Goal: Check status: Check status

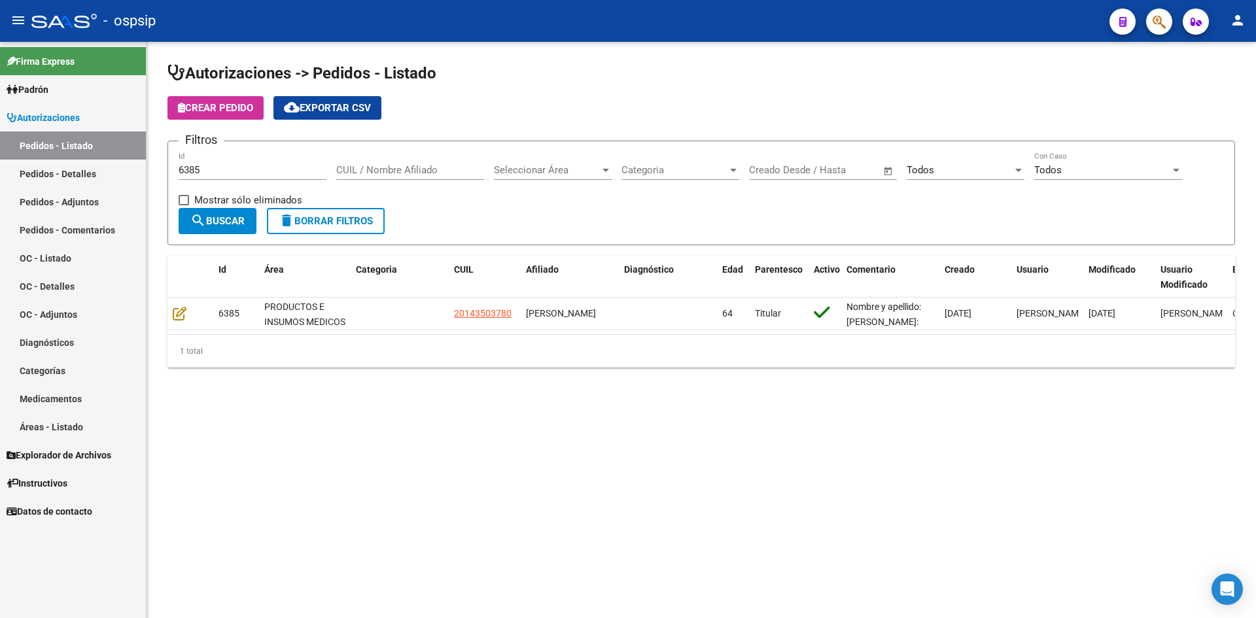
click at [211, 170] on input "6385" at bounding box center [253, 170] width 148 height 12
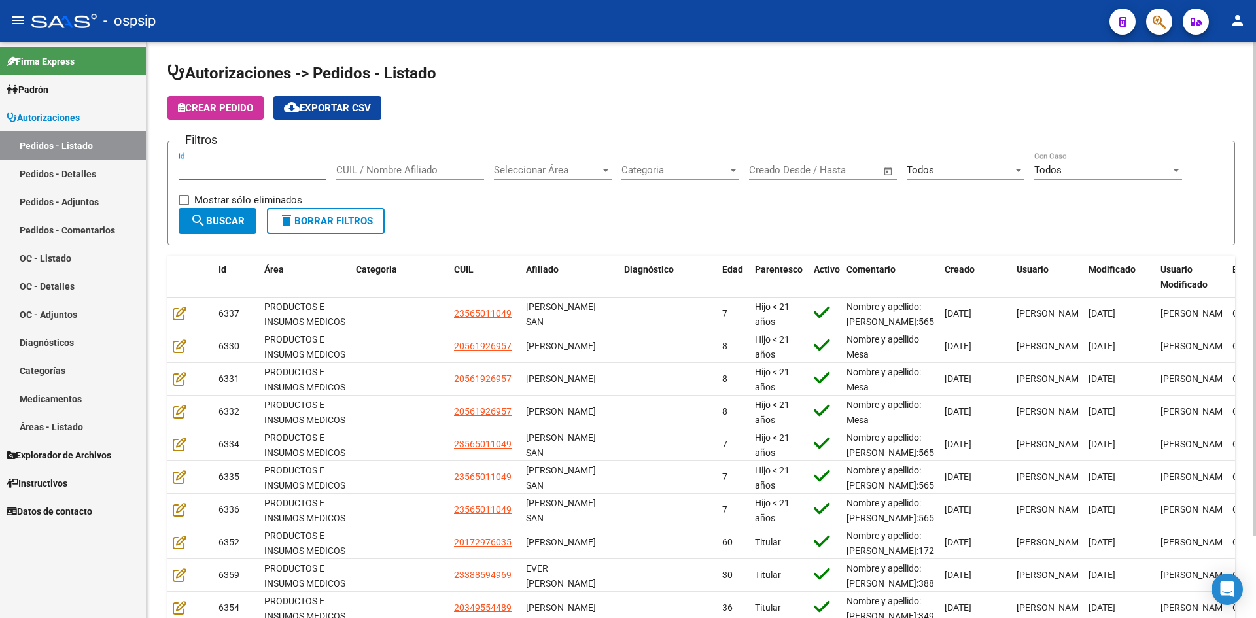
click at [925, 171] on span "Todos" at bounding box center [919, 170] width 27 height 12
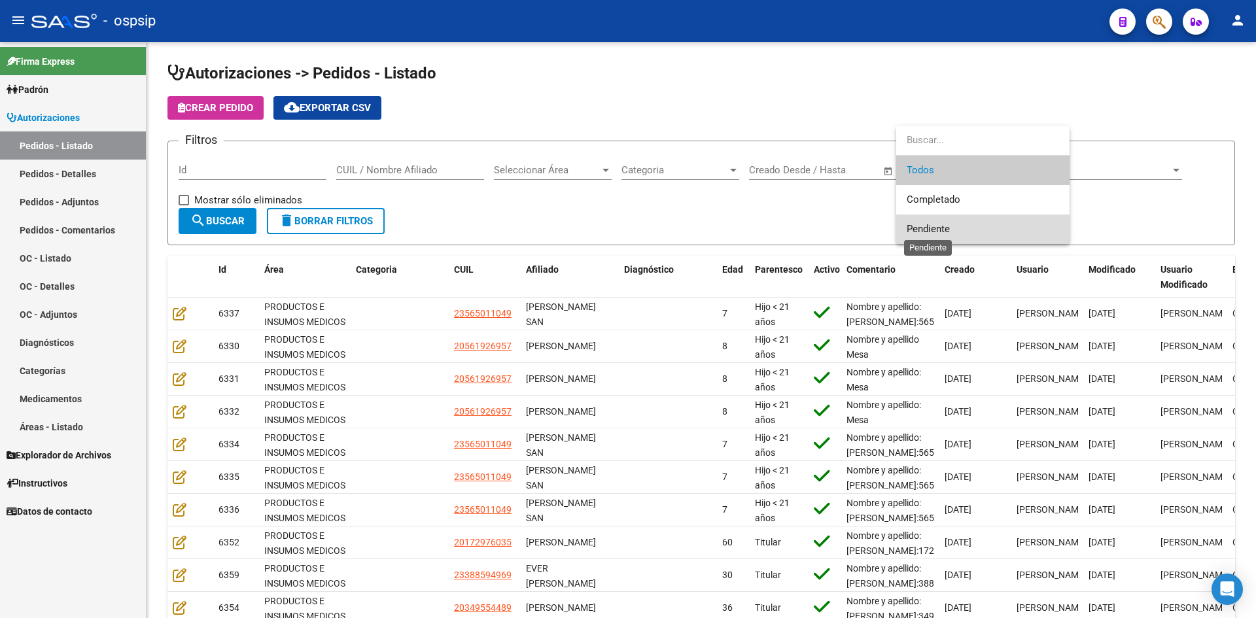
click at [940, 224] on span "Pendiente" at bounding box center [927, 229] width 43 height 12
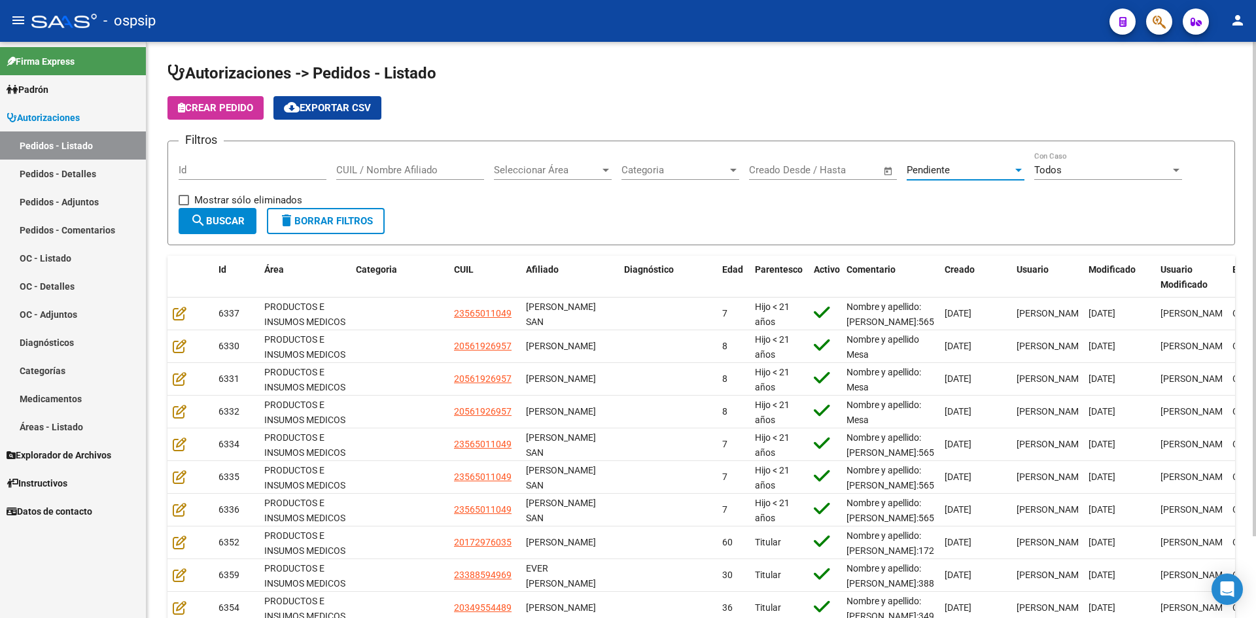
click at [236, 224] on span "search Buscar" at bounding box center [217, 221] width 54 height 12
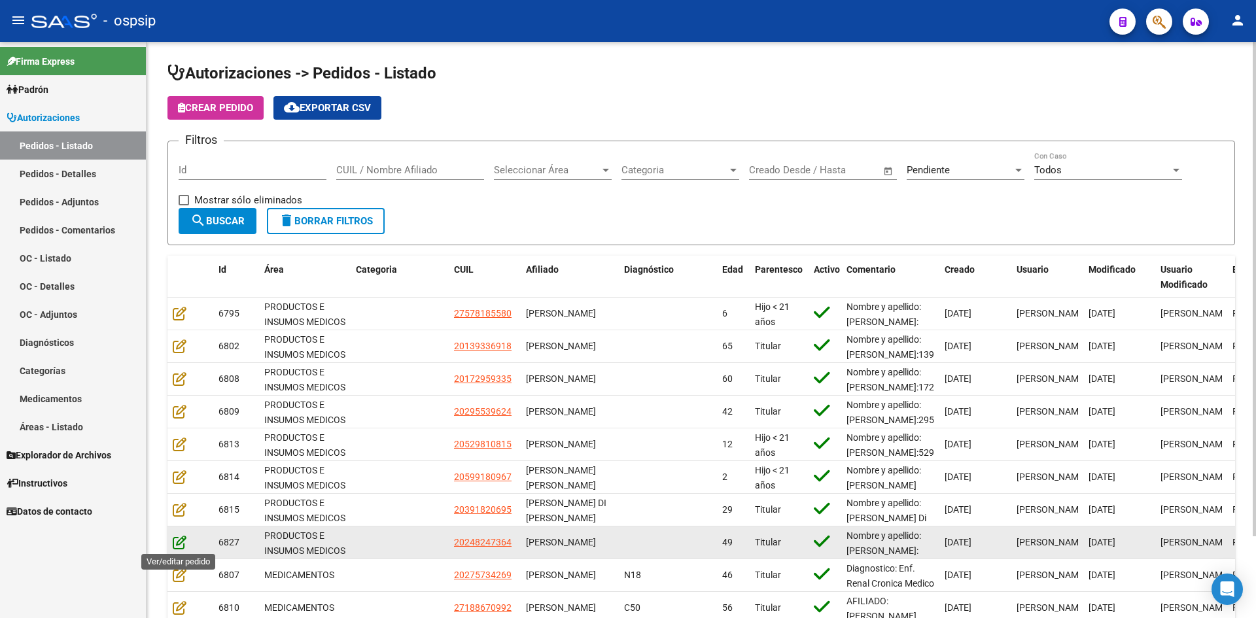
click at [177, 542] on icon at bounding box center [180, 542] width 14 height 14
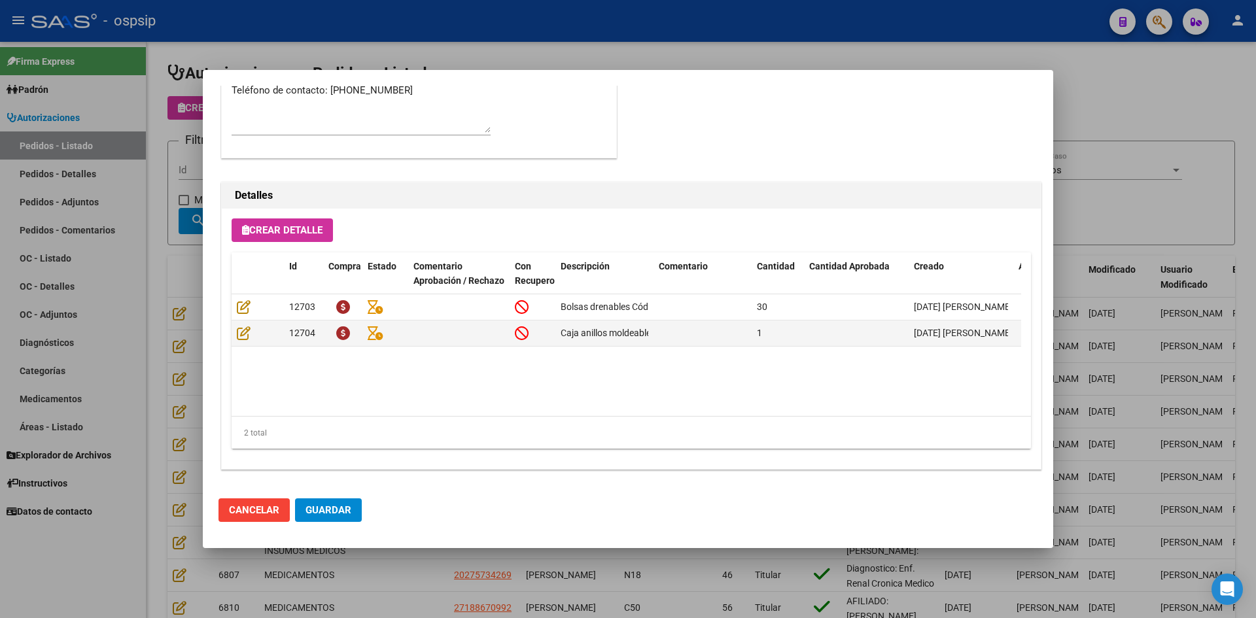
scroll to position [773, 0]
click at [154, 440] on div at bounding box center [628, 309] width 1256 height 618
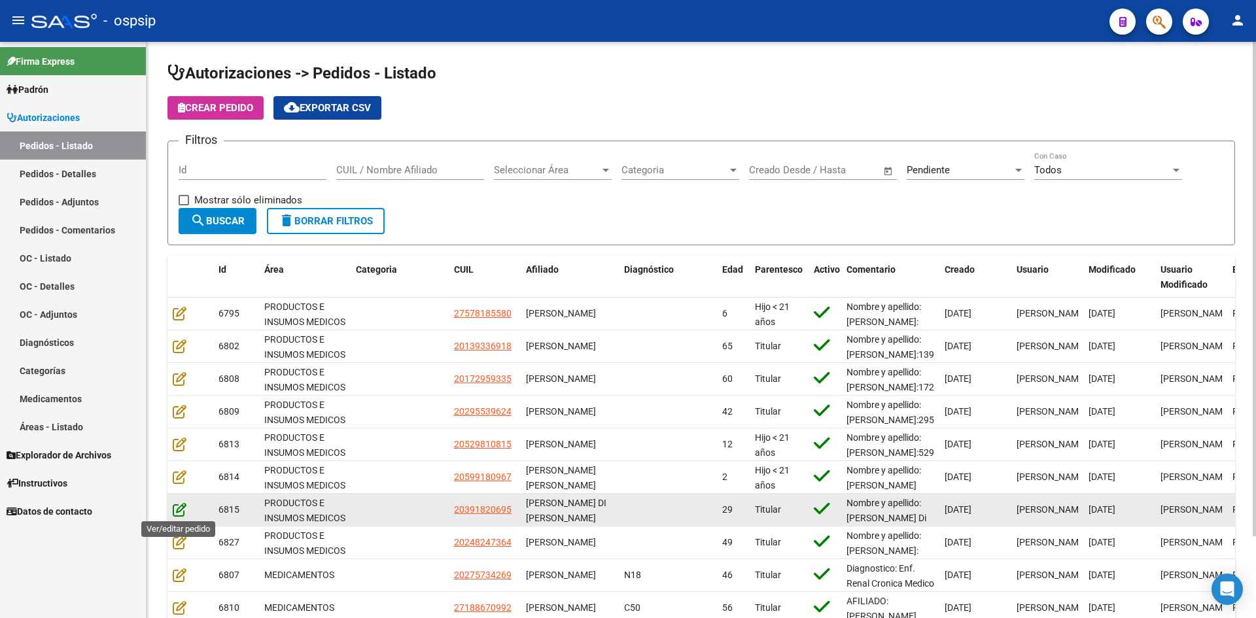
click at [181, 508] on icon at bounding box center [180, 509] width 14 height 14
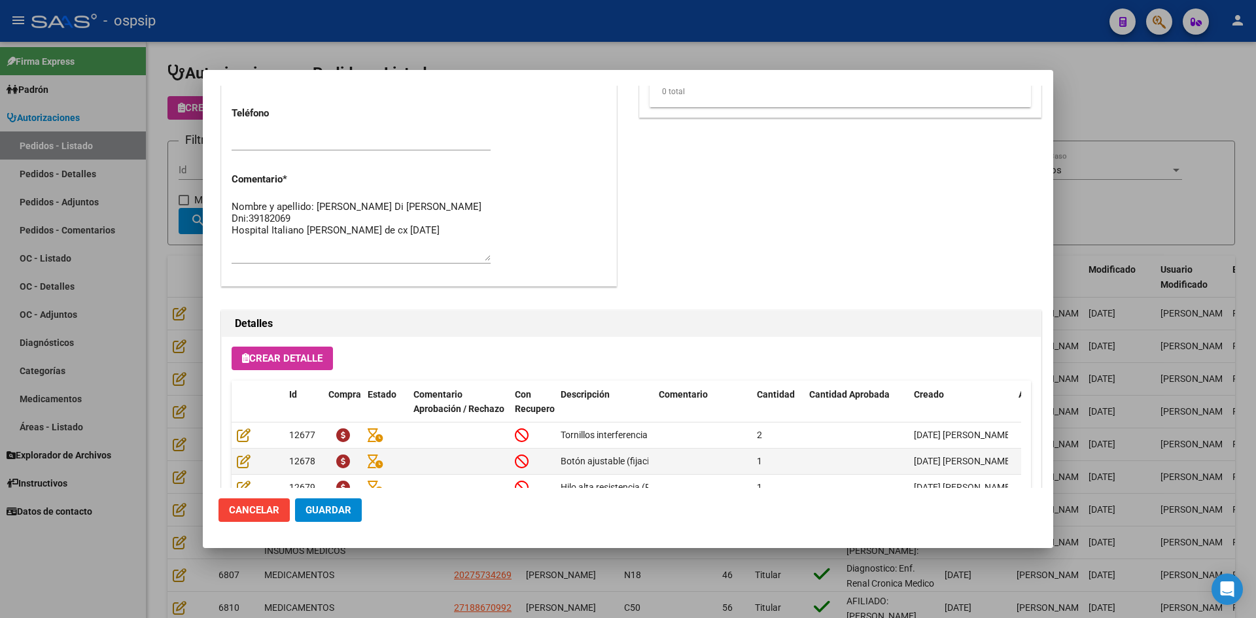
scroll to position [654, 0]
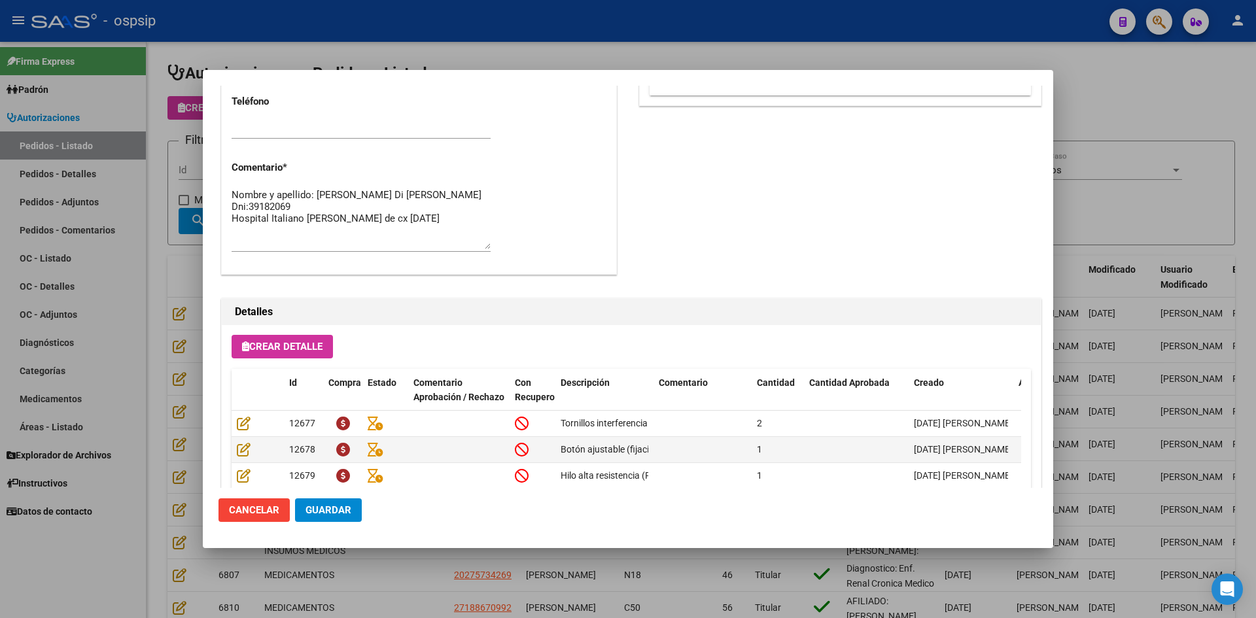
click at [150, 450] on div at bounding box center [628, 309] width 1256 height 618
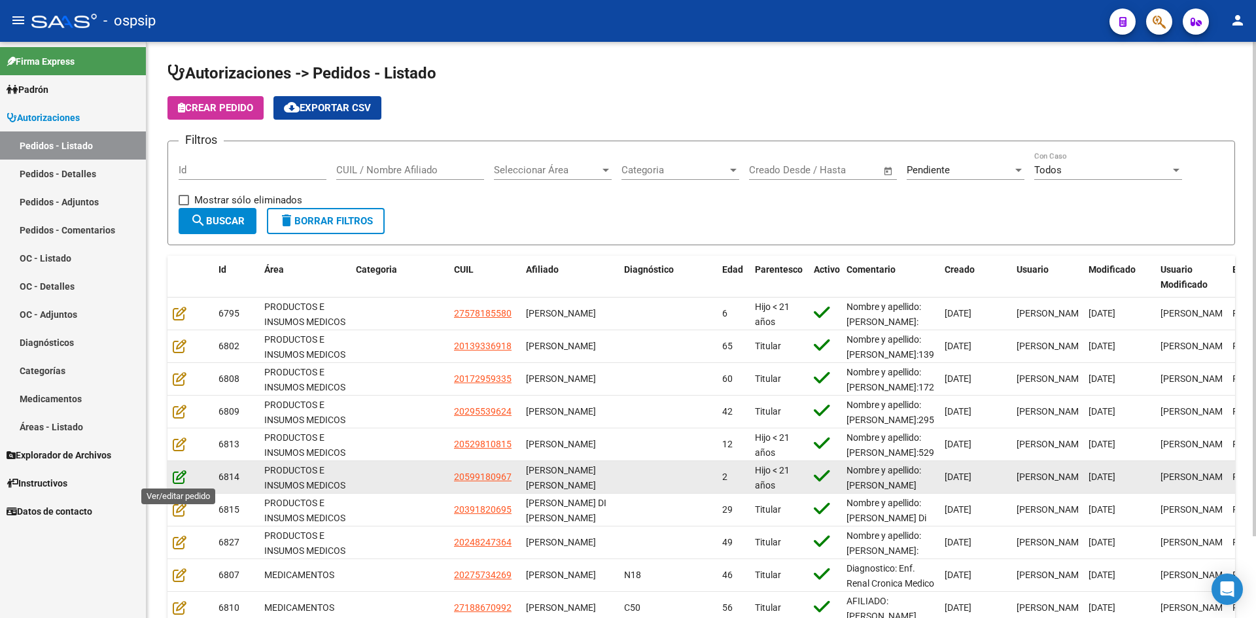
click at [177, 475] on icon at bounding box center [180, 477] width 14 height 14
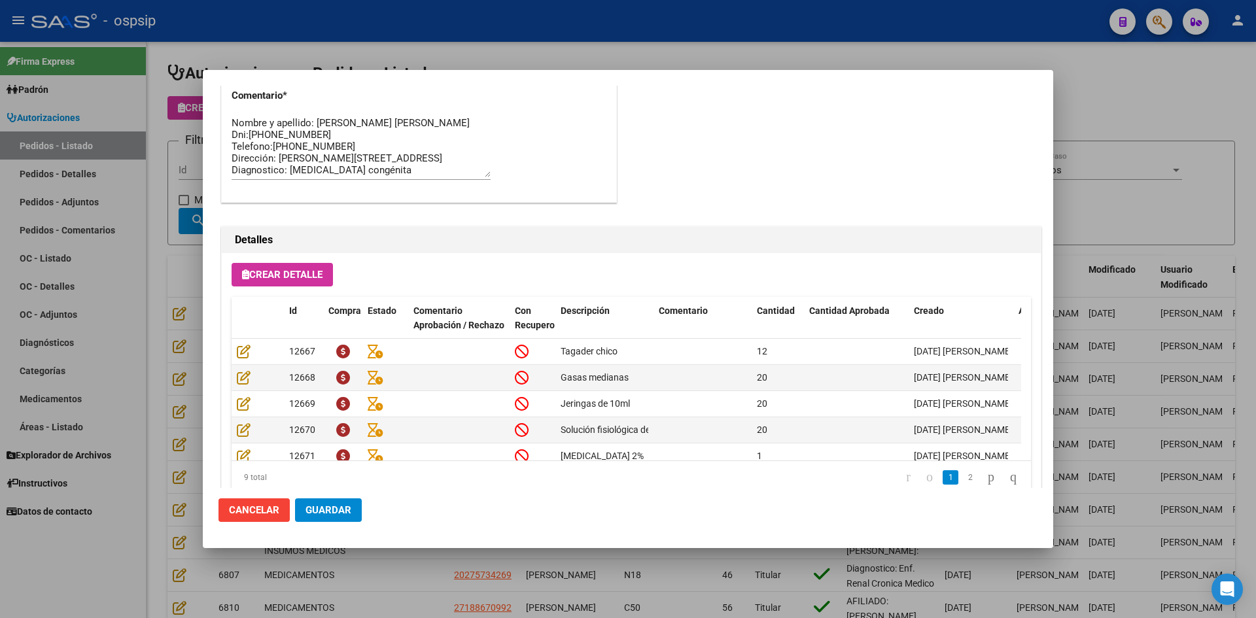
scroll to position [773, 0]
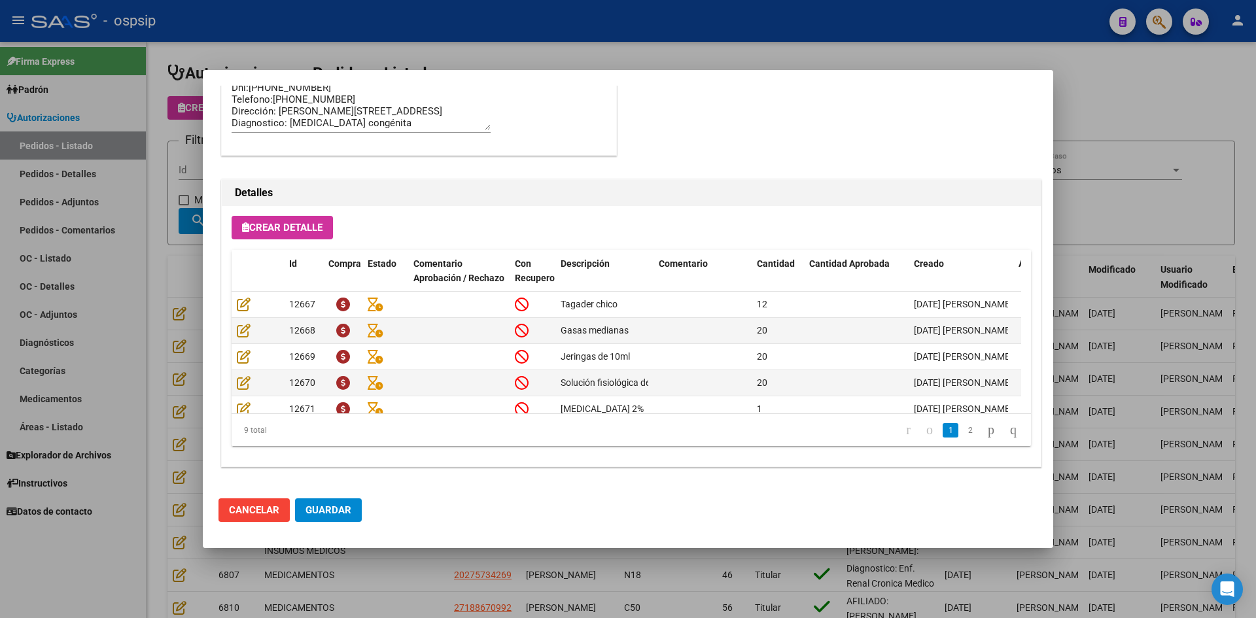
click at [159, 460] on div at bounding box center [628, 309] width 1256 height 618
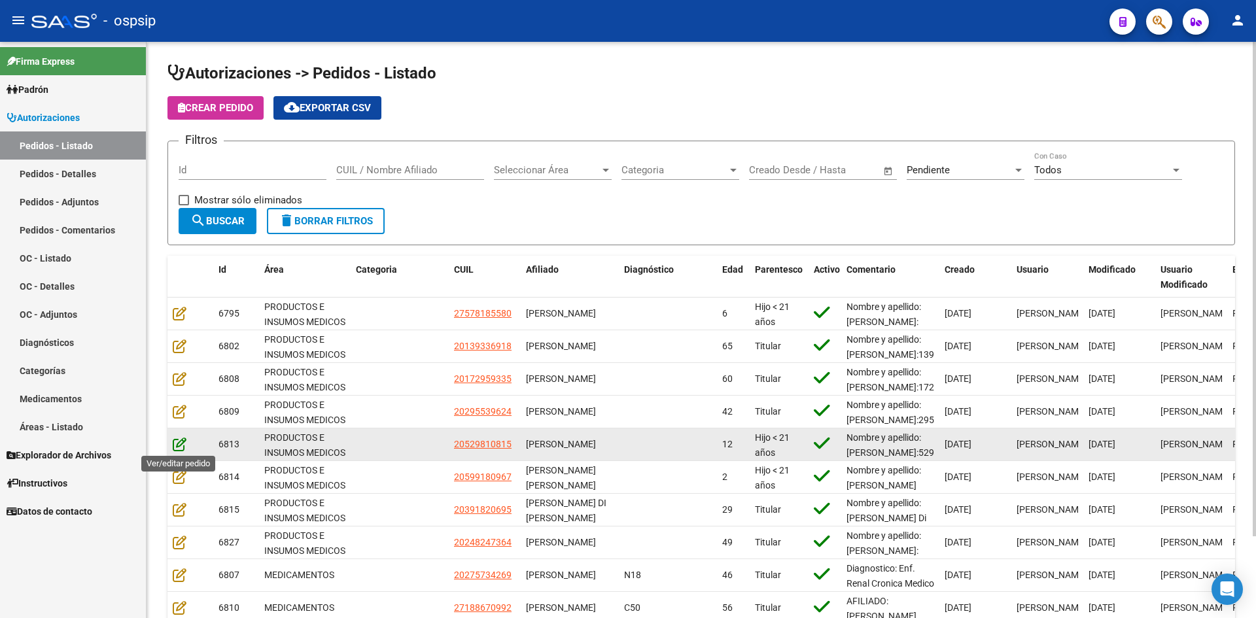
click at [179, 442] on icon at bounding box center [180, 444] width 14 height 14
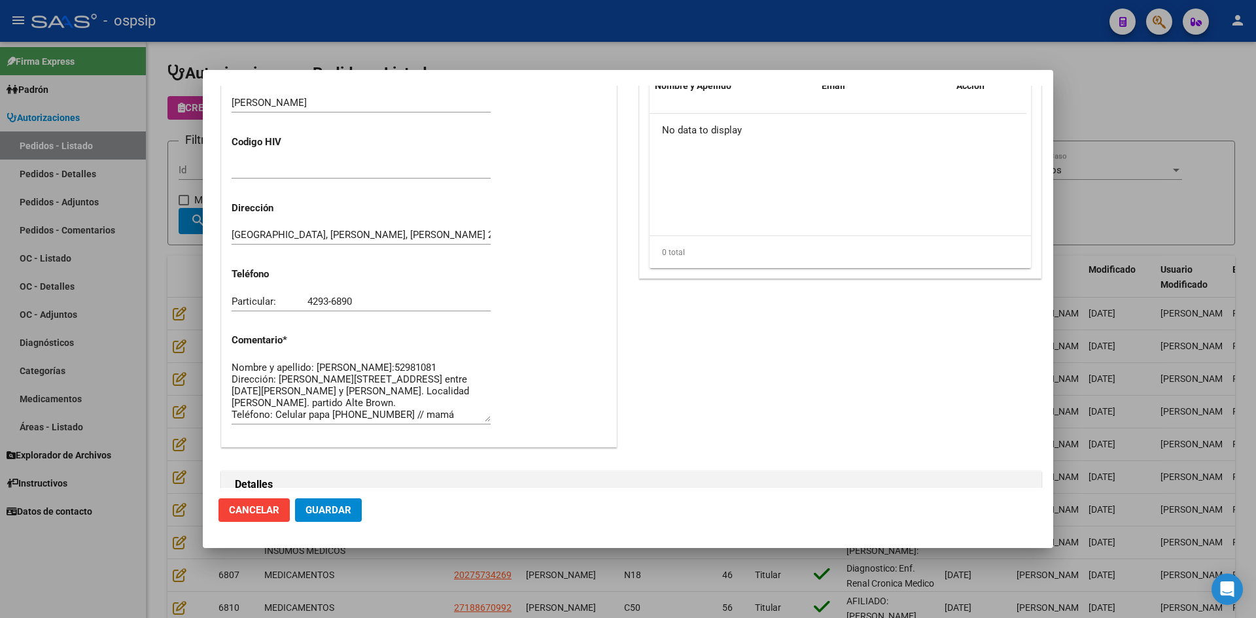
scroll to position [654, 0]
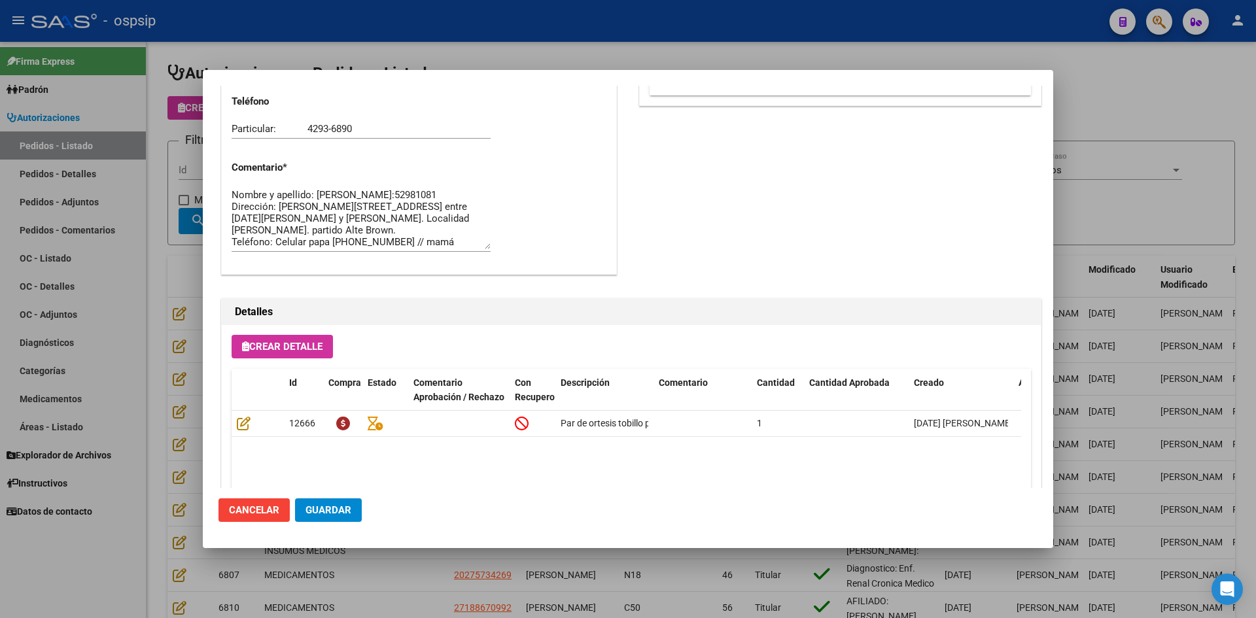
click at [156, 458] on div at bounding box center [628, 309] width 1256 height 618
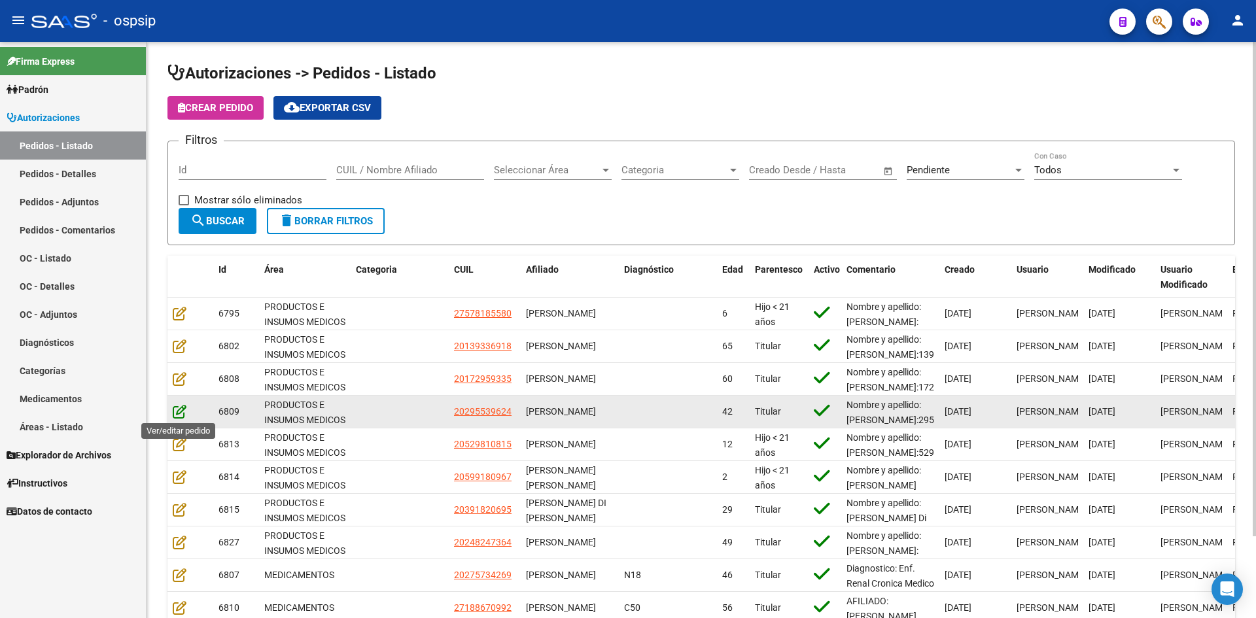
click at [179, 411] on icon at bounding box center [180, 411] width 14 height 14
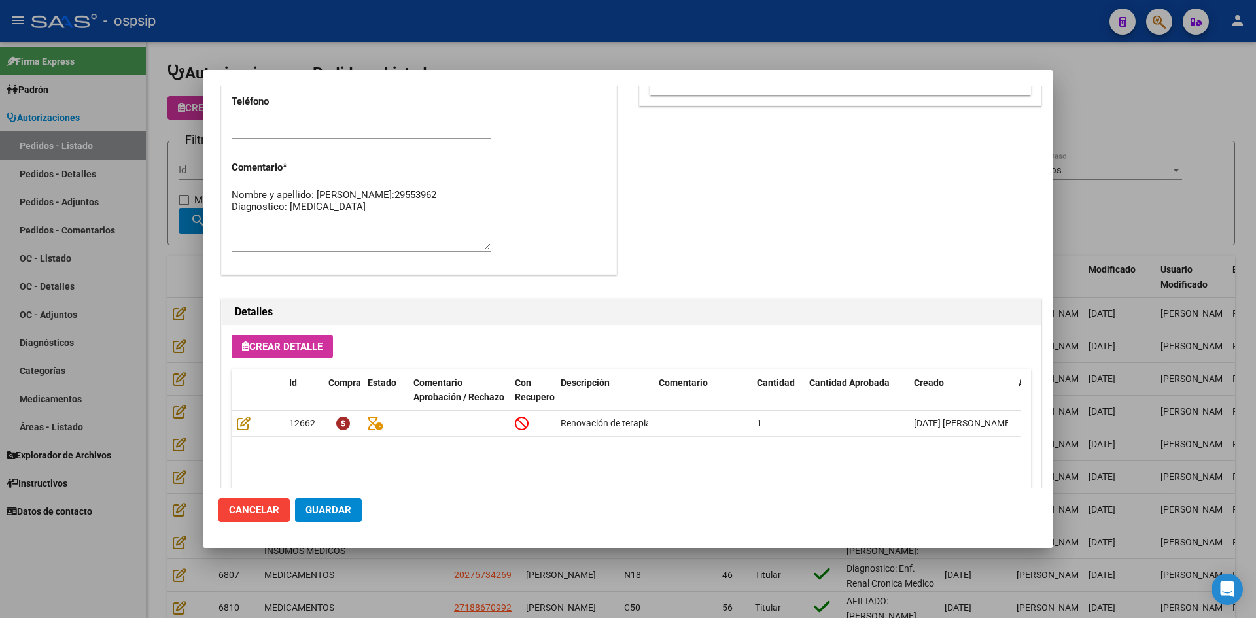
click at [409, 25] on div at bounding box center [628, 309] width 1256 height 618
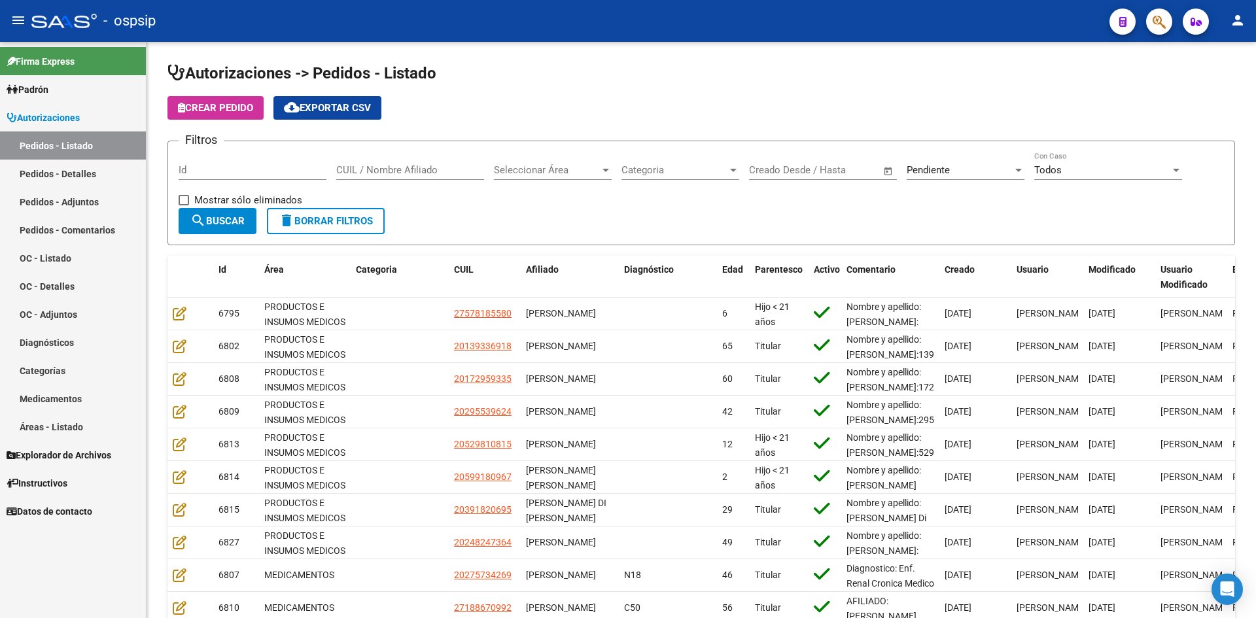
drag, startPoint x: 600, startPoint y: 54, endPoint x: 474, endPoint y: 9, distance: 133.4
click at [549, 36] on div "menu - ospsip person Firma Express Padrón Afiliados Empadronados Movimientos de…" at bounding box center [628, 309] width 1256 height 618
click at [638, 205] on div "Filtros Id CUIL / Nombre Afiliado Seleccionar Área Seleccionar Área Categoria C…" at bounding box center [701, 180] width 1045 height 56
click at [297, 162] on div "Id" at bounding box center [253, 166] width 148 height 28
click at [937, 161] on div "Pendiente Seleccionar Estado" at bounding box center [965, 166] width 118 height 28
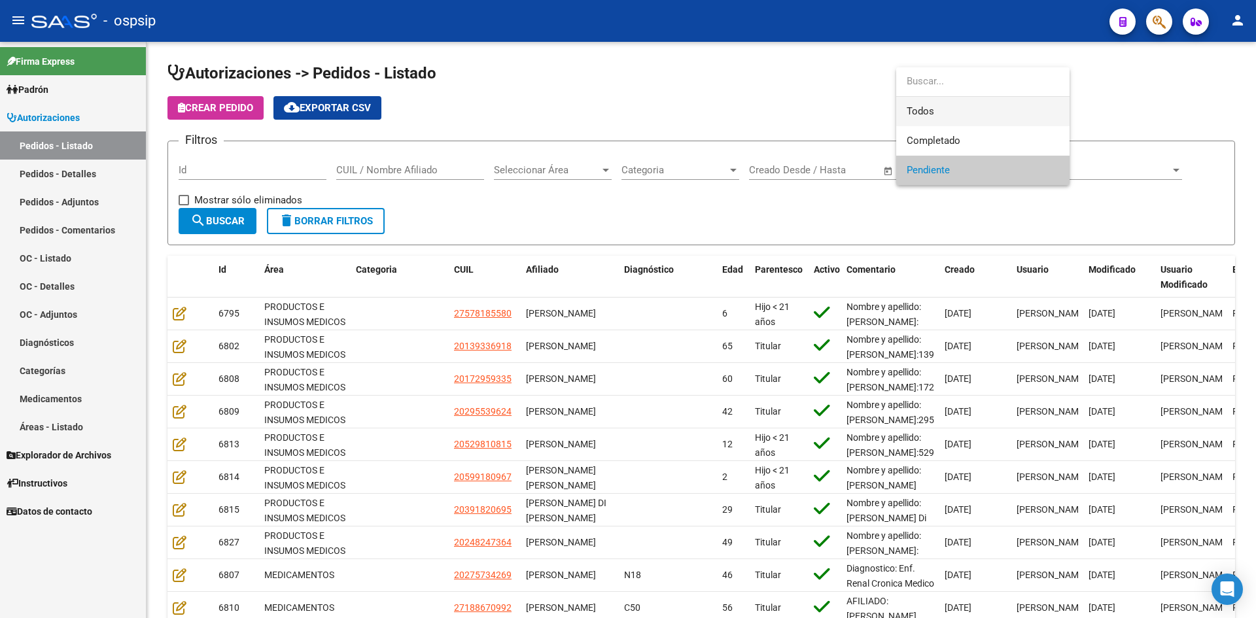
click at [929, 103] on span "Todos" at bounding box center [982, 111] width 152 height 29
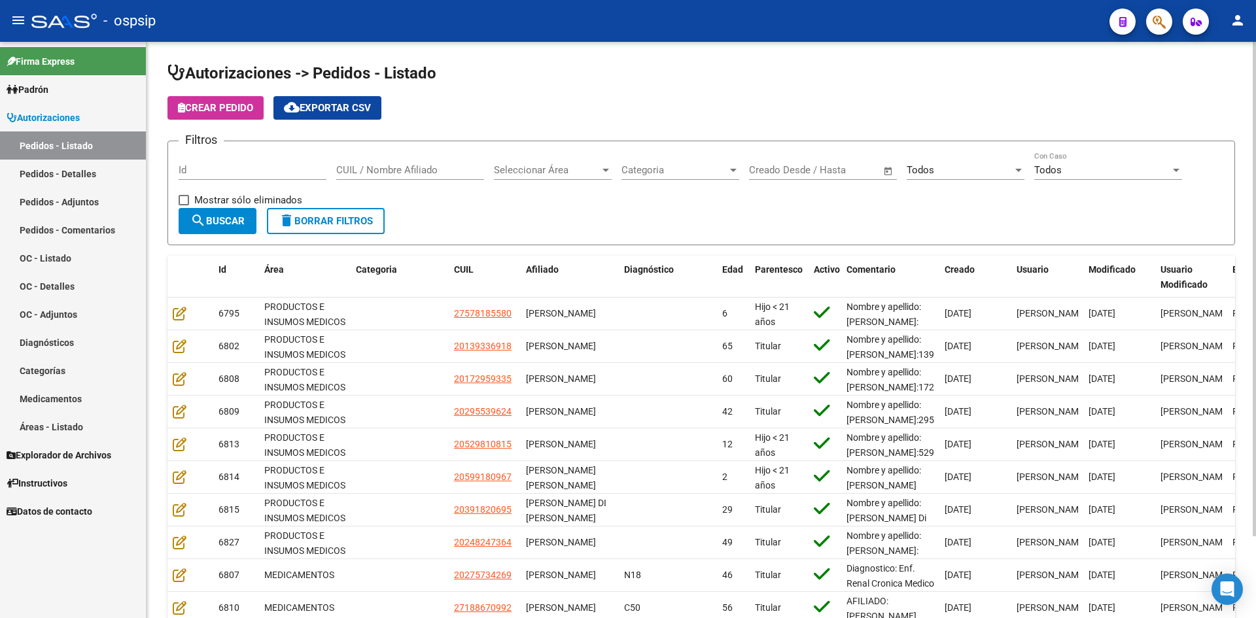
click at [263, 164] on div "Id" at bounding box center [253, 166] width 148 height 28
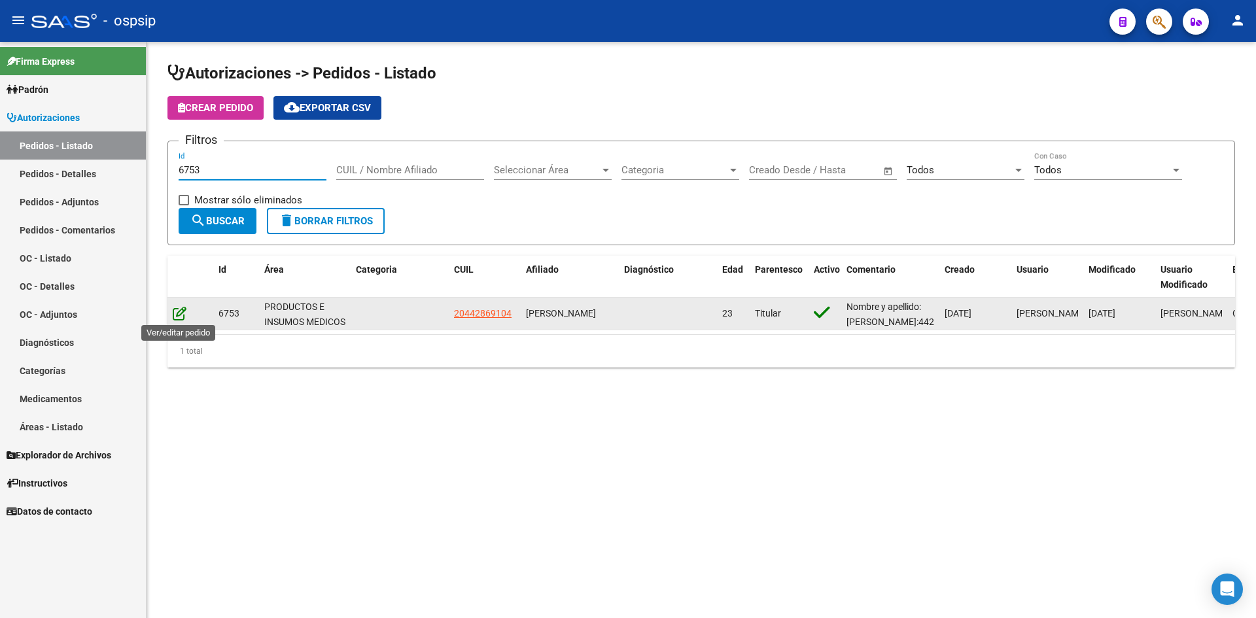
type input "6753"
click at [181, 315] on icon at bounding box center [180, 313] width 14 height 14
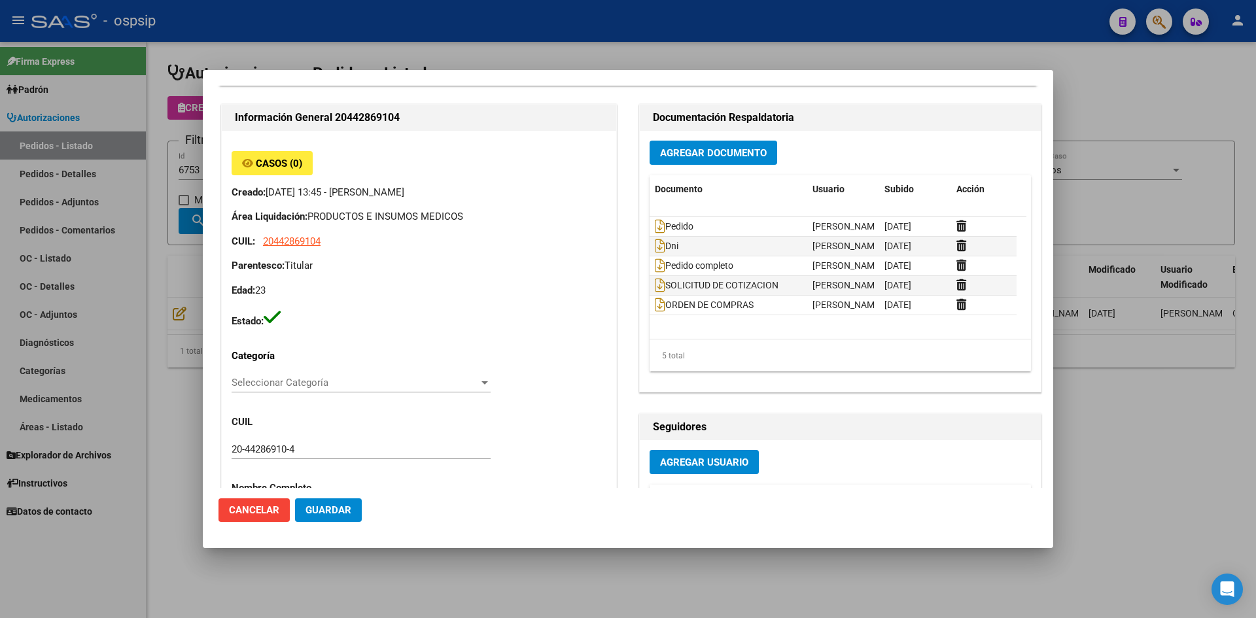
scroll to position [0, 0]
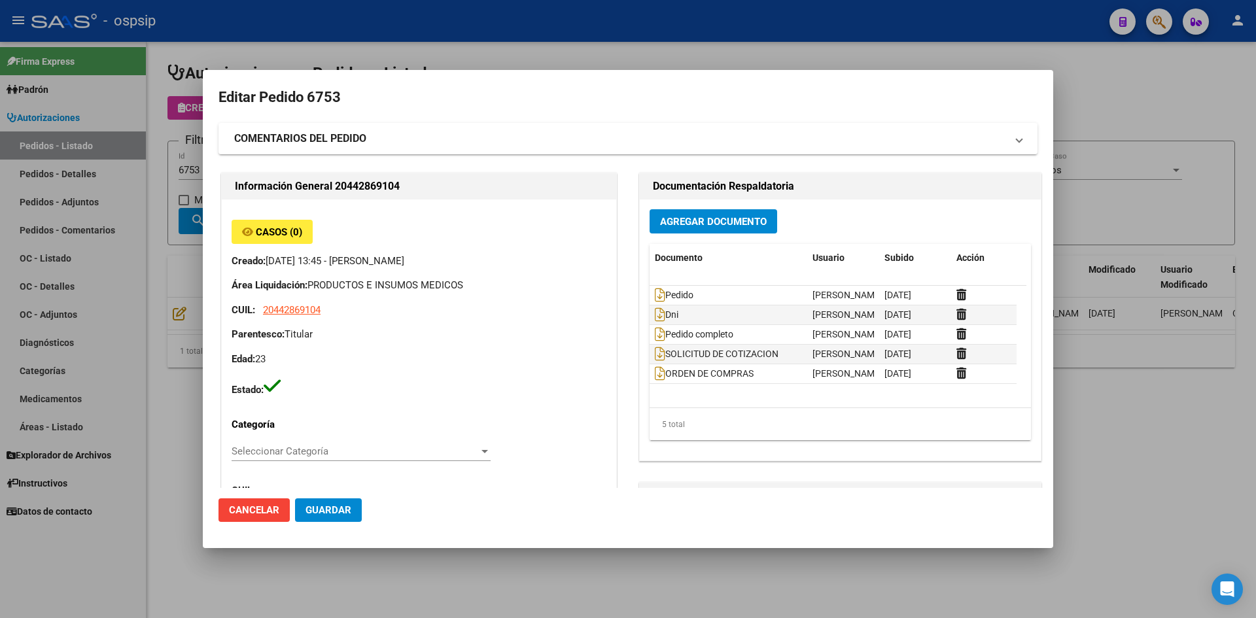
drag, startPoint x: 536, startPoint y: 37, endPoint x: 457, endPoint y: 3, distance: 86.5
click at [534, 36] on div at bounding box center [628, 309] width 1256 height 618
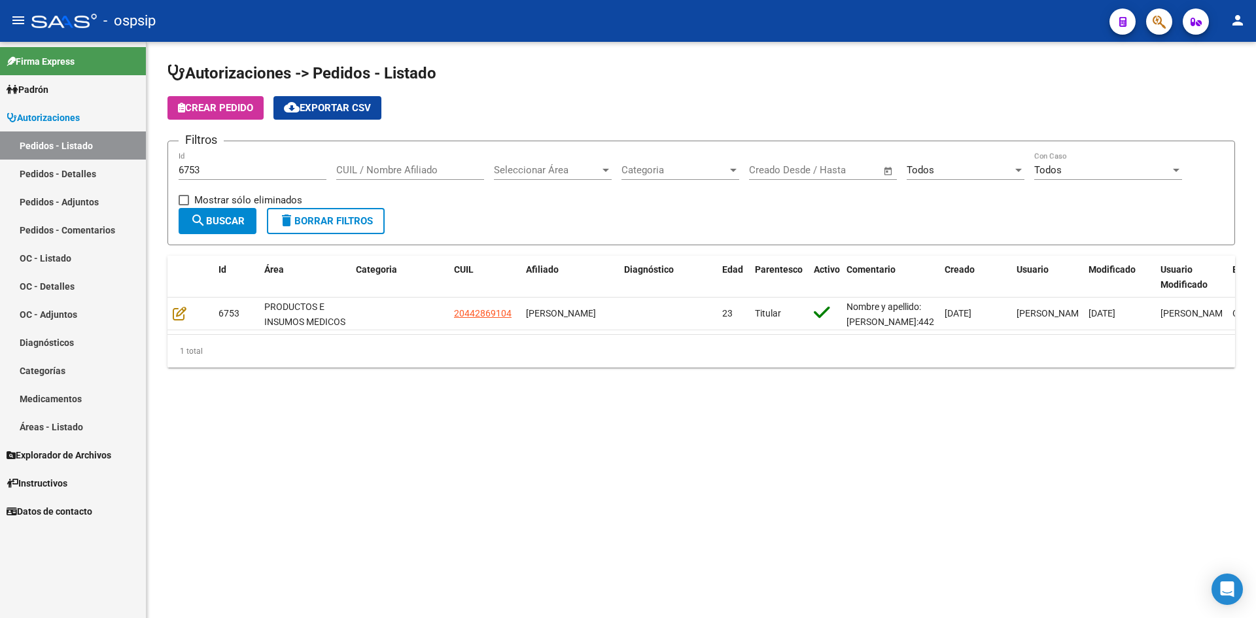
drag, startPoint x: 668, startPoint y: 73, endPoint x: 421, endPoint y: 3, distance: 256.3
click at [657, 73] on h1 "Autorizaciones -> Pedidos - Listado" at bounding box center [700, 74] width 1067 height 23
click at [207, 167] on input "6753" at bounding box center [253, 170] width 148 height 12
